Goal: Information Seeking & Learning: Compare options

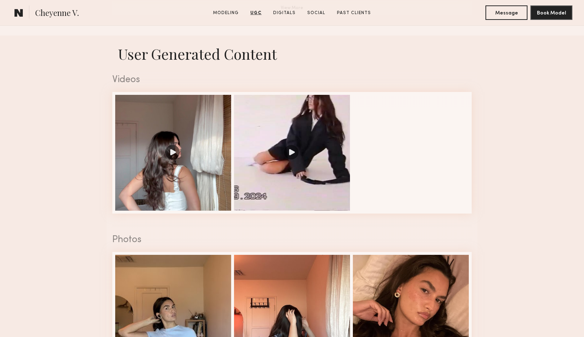
scroll to position [616, 0]
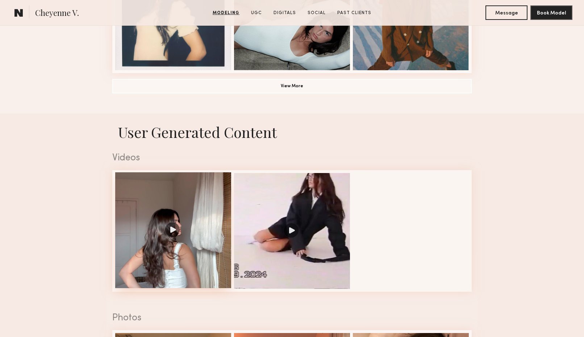
click at [202, 213] on div at bounding box center [173, 230] width 116 height 116
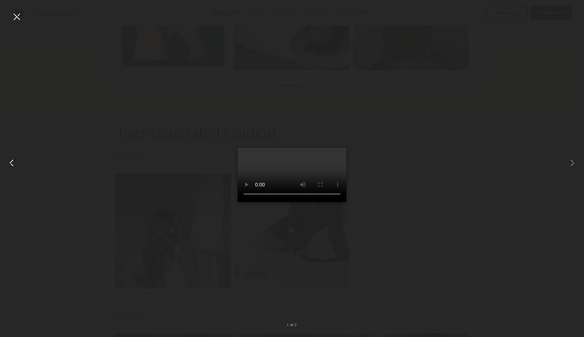
click at [20, 22] on div at bounding box center [11, 163] width 23 height 302
click at [13, 15] on div at bounding box center [17, 17] width 12 height 12
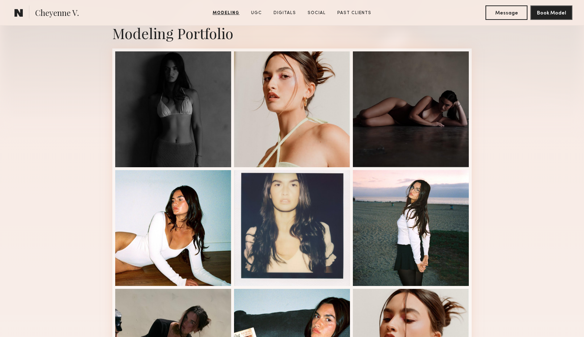
scroll to position [133, 0]
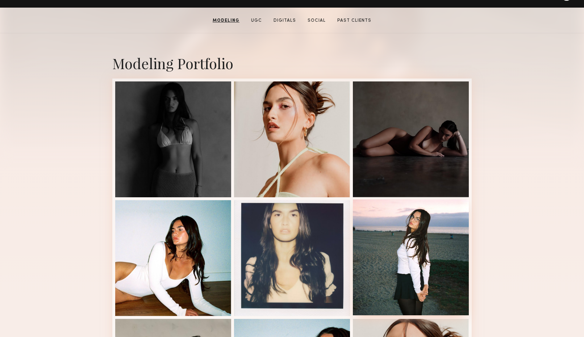
click at [451, 261] on div at bounding box center [411, 258] width 116 height 116
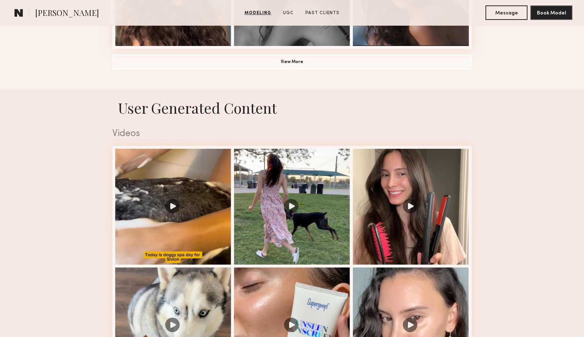
scroll to position [704, 0]
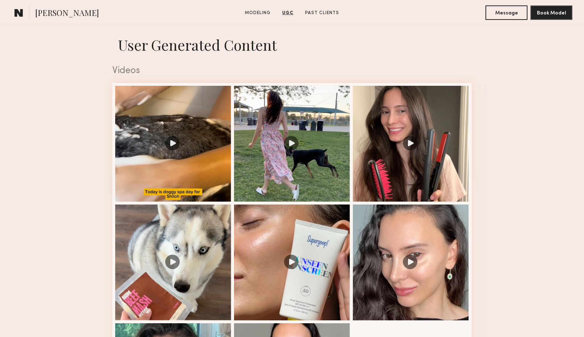
click at [470, 147] on nb-model-profile-images-feed at bounding box center [291, 262] width 359 height 359
click at [428, 160] on div at bounding box center [411, 143] width 116 height 116
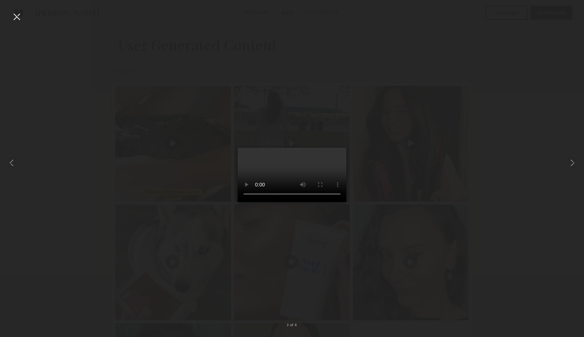
click at [163, 156] on div at bounding box center [292, 163] width 584 height 302
click at [13, 19] on div at bounding box center [17, 17] width 12 height 12
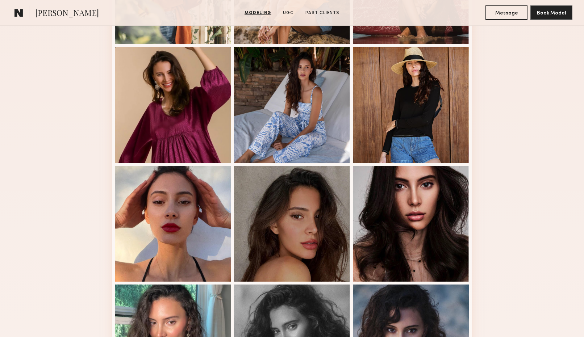
scroll to position [406, 0]
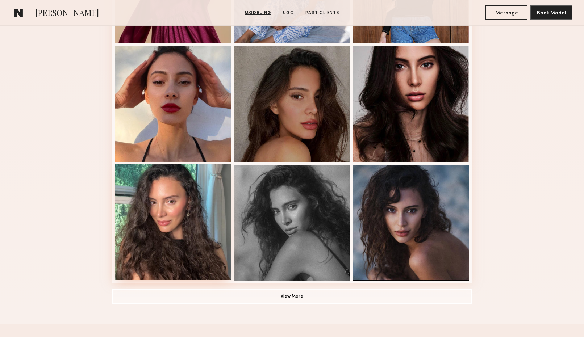
click at [142, 242] on div at bounding box center [173, 222] width 116 height 116
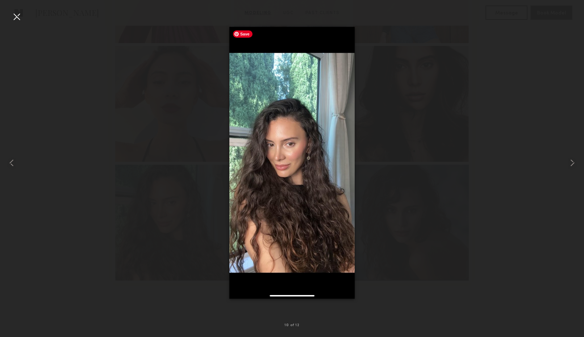
click at [441, 59] on div at bounding box center [292, 163] width 584 height 302
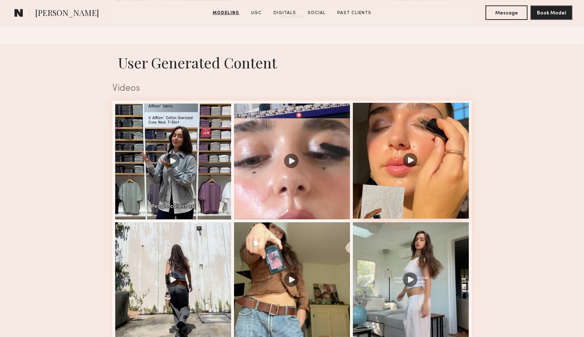
scroll to position [730, 0]
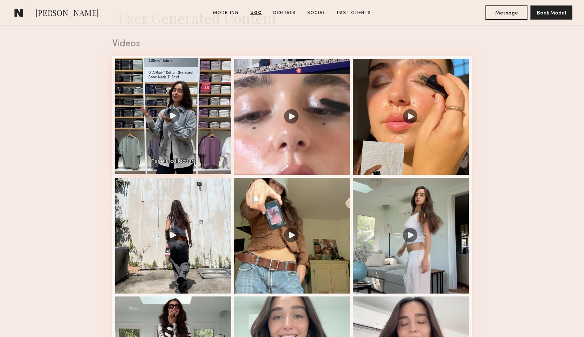
click at [192, 132] on div at bounding box center [173, 116] width 116 height 116
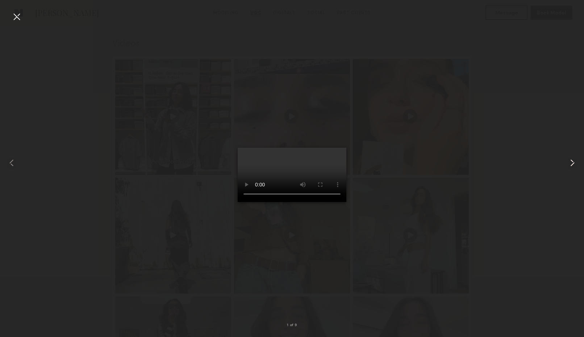
click at [564, 163] on div at bounding box center [572, 163] width 23 height 302
click at [568, 163] on common-icon at bounding box center [573, 163] width 12 height 12
click at [465, 175] on div at bounding box center [292, 163] width 584 height 302
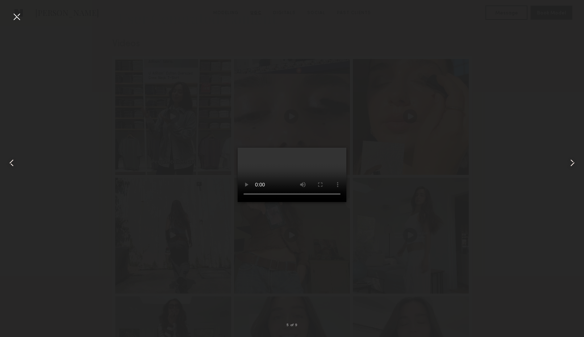
click at [13, 16] on div at bounding box center [17, 17] width 12 height 12
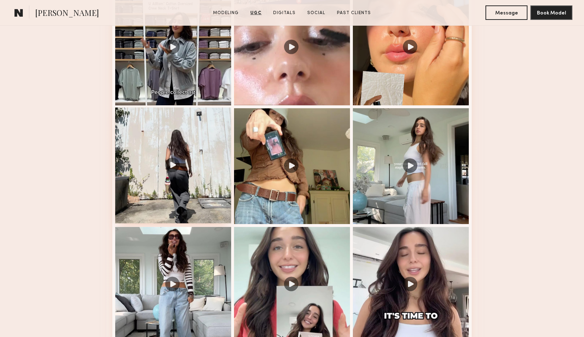
scroll to position [868, 0]
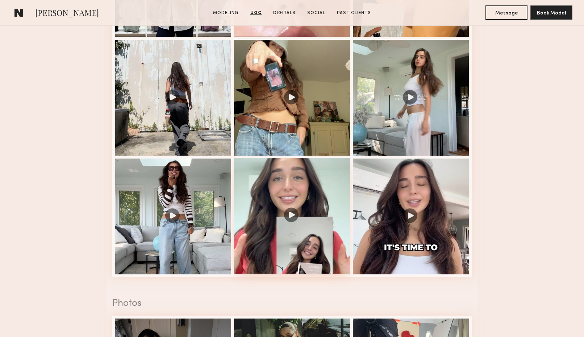
click at [271, 245] on div at bounding box center [292, 216] width 116 height 116
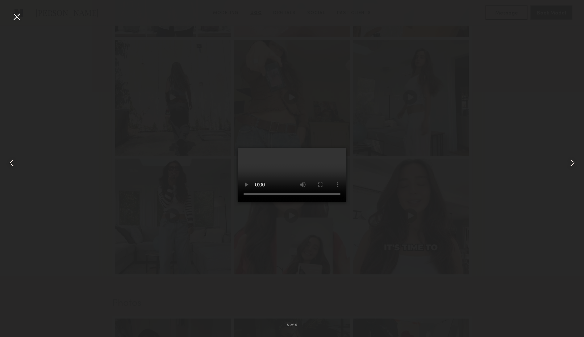
click at [571, 164] on common-icon at bounding box center [573, 163] width 12 height 12
click at [15, 159] on common-icon at bounding box center [12, 163] width 12 height 12
click at [122, 208] on div at bounding box center [292, 163] width 584 height 302
click at [17, 20] on div at bounding box center [17, 17] width 12 height 12
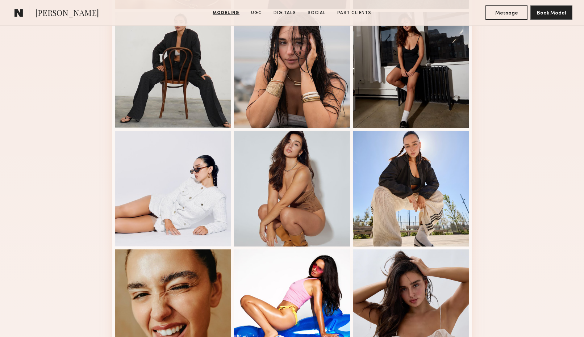
scroll to position [401, 0]
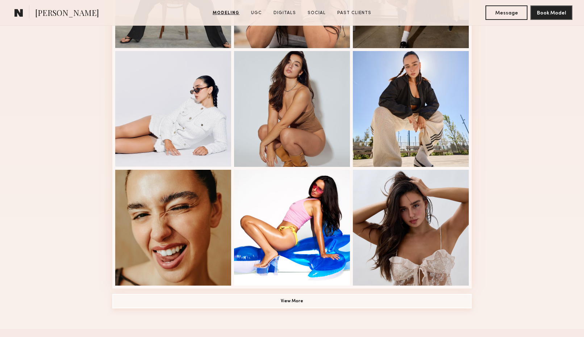
click at [288, 299] on button "View More" at bounding box center [291, 301] width 359 height 14
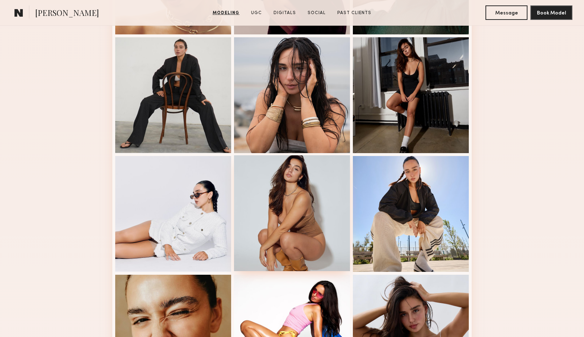
scroll to position [282, 0]
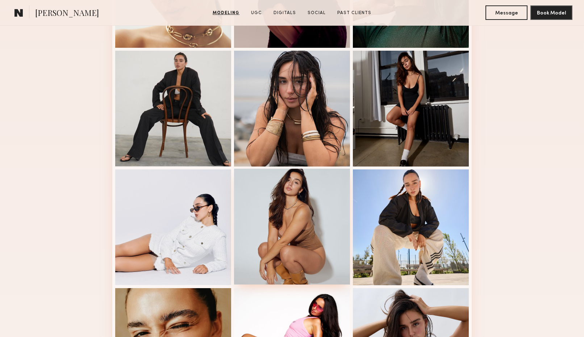
click at [288, 221] on div at bounding box center [292, 227] width 116 height 116
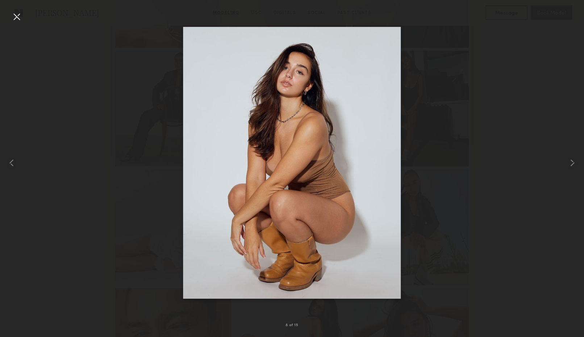
click at [564, 198] on div at bounding box center [572, 163] width 23 height 302
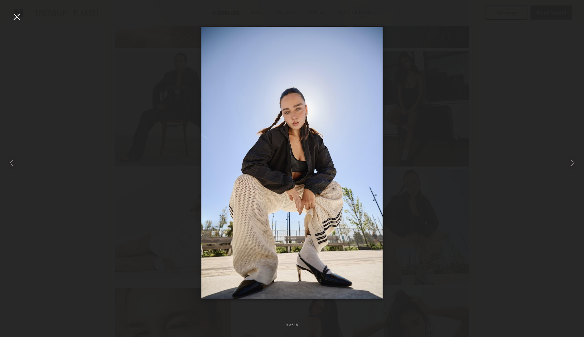
click at [16, 16] on div at bounding box center [17, 17] width 12 height 12
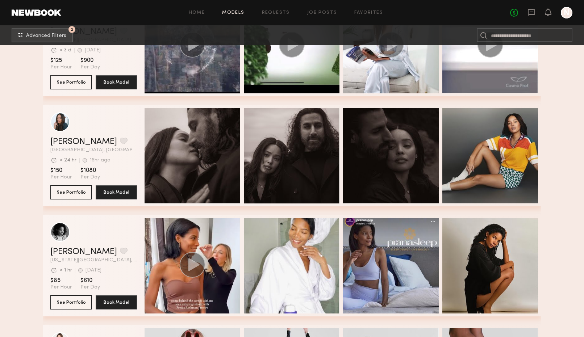
scroll to position [27725, 0]
